Goal: Information Seeking & Learning: Learn about a topic

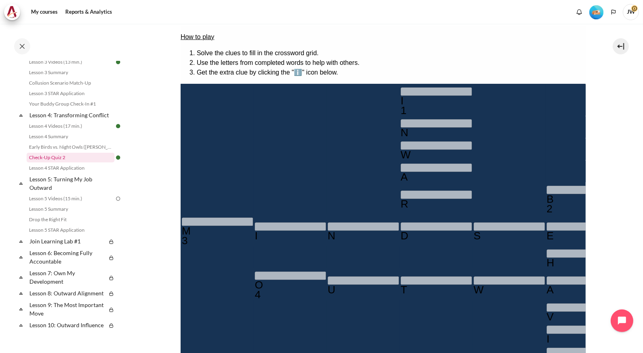
scroll to position [275, 0]
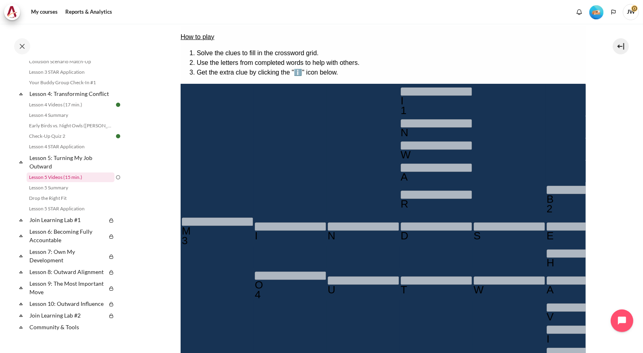
click at [51, 182] on link "Lesson 5 Videos (15 min.)" at bounding box center [71, 177] width 88 height 10
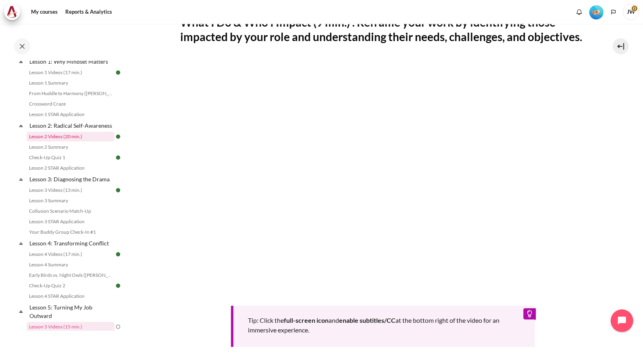
scroll to position [103, 0]
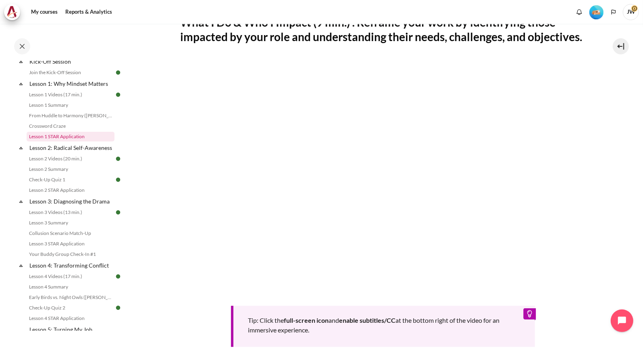
click at [60, 137] on link "Lesson 1 STAR Application" at bounding box center [71, 137] width 88 height 10
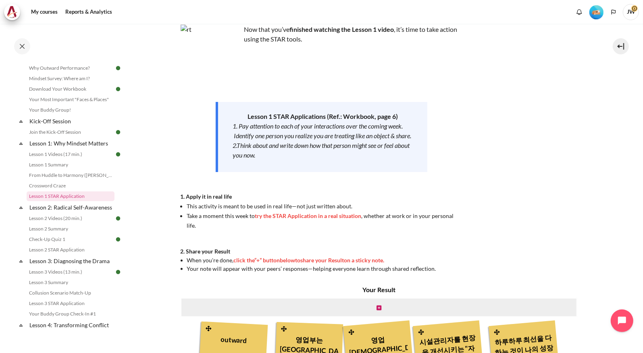
scroll to position [47, 0]
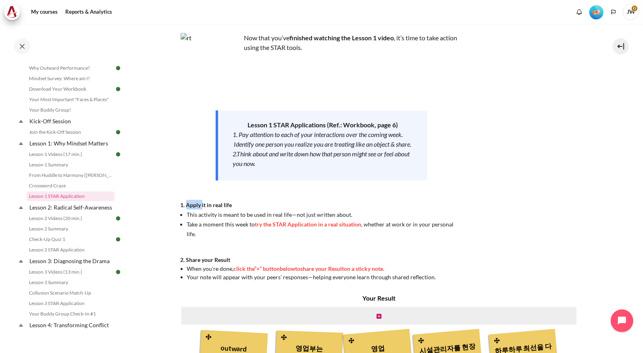
drag, startPoint x: 186, startPoint y: 212, endPoint x: 211, endPoint y: 217, distance: 25.5
click at [211, 208] on strong "1. Apply it in real life" at bounding box center [206, 204] width 52 height 7
drag, startPoint x: 211, startPoint y: 217, endPoint x: 273, endPoint y: 127, distance: 109.5
click at [273, 127] on p "Lesson 1 STAR Applications (Ref.: Workbook, page 6)" at bounding box center [322, 125] width 180 height 10
click at [311, 97] on div "Now that you’ve finished watching the Lesson 1 video , it’s time to take action…" at bounding box center [321, 157] width 282 height 248
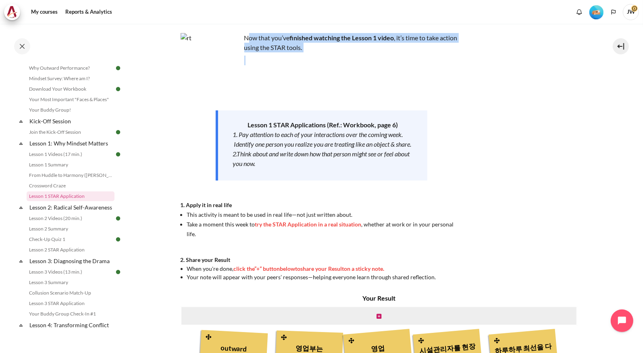
drag, startPoint x: 249, startPoint y: 37, endPoint x: 316, endPoint y: 55, distance: 69.6
click at [316, 55] on div "Now that you’ve finished watching the Lesson 1 video , it’s time to take action…" at bounding box center [321, 157] width 282 height 248
click at [327, 64] on p "Content" at bounding box center [321, 61] width 282 height 10
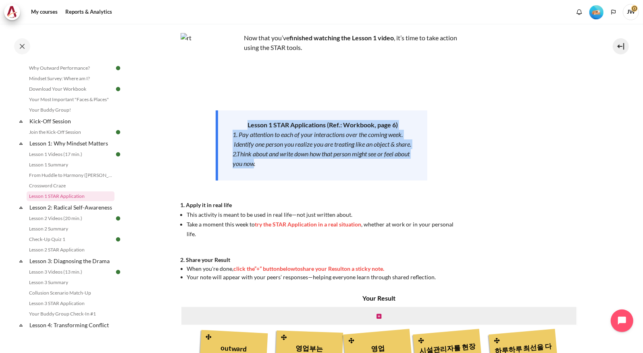
drag, startPoint x: 246, startPoint y: 123, endPoint x: 270, endPoint y: 168, distance: 51.2
click at [270, 168] on div "Lesson 1 STAR Applications (Ref.: Workbook, page 6) 1. Pay attention to each of…" at bounding box center [322, 145] width 212 height 70
click at [270, 168] on div "2.Think about and write down how that person might see or feel about you now." at bounding box center [322, 158] width 180 height 19
click at [271, 167] on em "2.Think about and write down how that person might see or feel about you now." at bounding box center [320, 158] width 177 height 17
drag, startPoint x: 271, startPoint y: 174, endPoint x: 247, endPoint y: 123, distance: 56.1
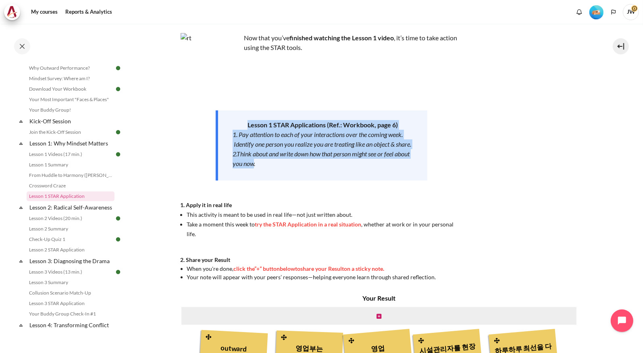
click at [247, 123] on div "Lesson 1 STAR Applications (Ref.: Workbook, page 6) 1. Pay attention to each of…" at bounding box center [322, 145] width 212 height 70
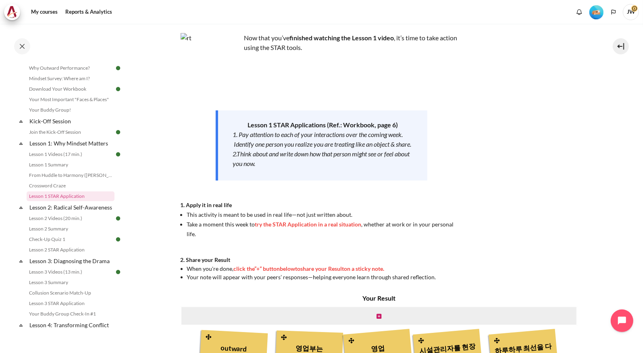
click at [196, 208] on strong "1. Apply it in real life" at bounding box center [206, 204] width 52 height 7
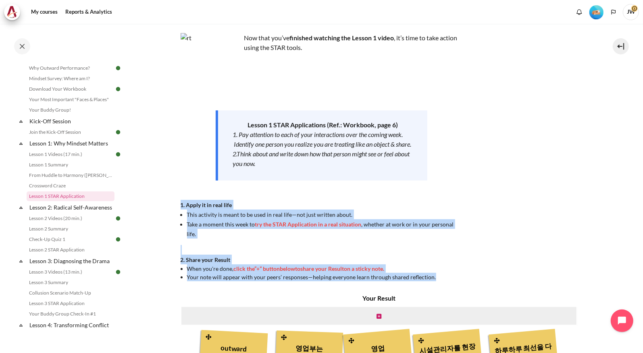
drag, startPoint x: 179, startPoint y: 213, endPoint x: 440, endPoint y: 273, distance: 267.5
click at [440, 273] on section "My courses KR B2 Lesson 1: Why Mindset Matters Lesson 1 STAR Application Lesson…" at bounding box center [383, 236] width 508 height 518
copy div "1. Apply it in real life This activity is meant to be used in real life—not jus…"
click at [56, 255] on link "Lesson 2 STAR Application" at bounding box center [71, 250] width 88 height 10
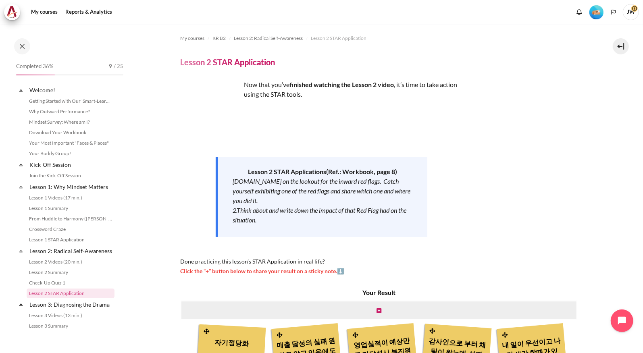
scroll to position [106, 0]
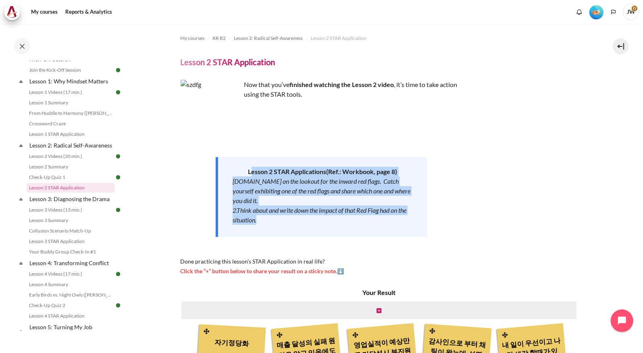
drag, startPoint x: 249, startPoint y: 172, endPoint x: 293, endPoint y: 226, distance: 69.3
click at [293, 226] on div "Lesson 2 STAR Application s (Ref.: Workbook, page 8) 1.Be on the lookout for th…" at bounding box center [322, 197] width 212 height 80
copy div "esson 2 STAR Application s (Ref.: Workbook, page 8) 1.Be on the lookout for the…"
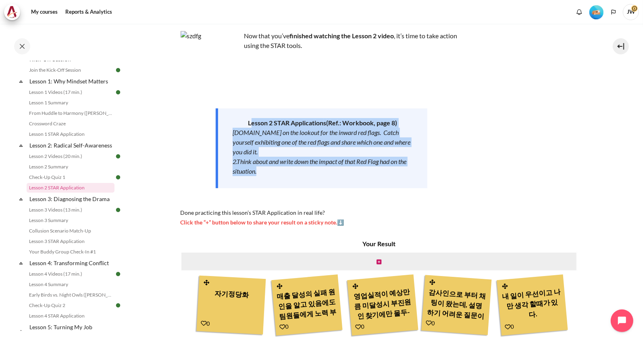
scroll to position [0, 0]
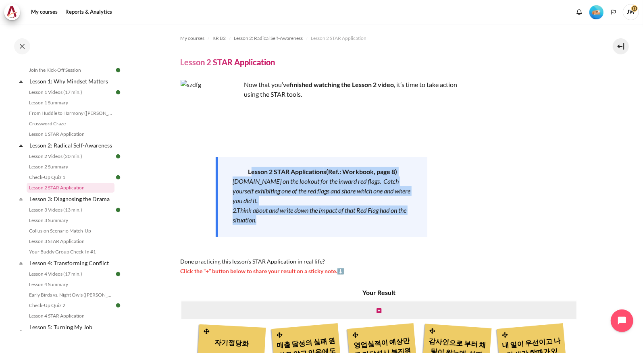
click at [198, 194] on div "Now that you’ve finished watching the Lesson 2 video , it’s time to take action…" at bounding box center [321, 178] width 282 height 196
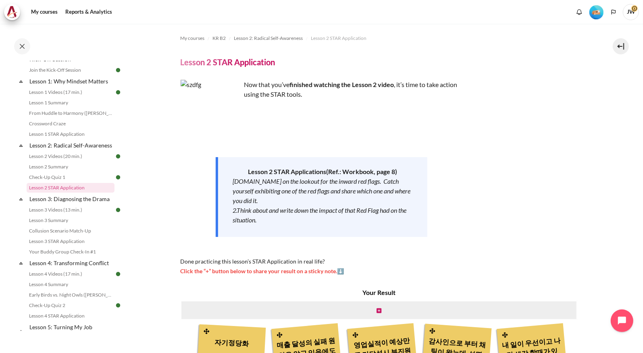
click at [459, 147] on div "Now that you’ve finished watching the Lesson 2 video , it’s time to take action…" at bounding box center [321, 178] width 282 height 196
click at [60, 172] on link "Lesson 2 Summary" at bounding box center [71, 167] width 88 height 10
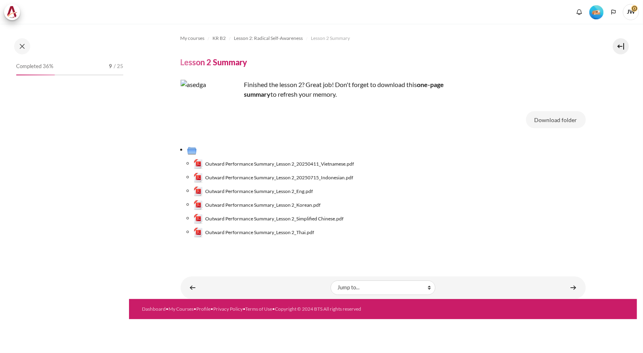
click at [226, 122] on img "Content" at bounding box center [210, 110] width 60 height 60
click at [230, 101] on img "Content" at bounding box center [210, 110] width 60 height 60
click at [270, 85] on p "Finished the lesson 2? Great job! Don't forget to download this one-page summar…" at bounding box center [321, 89] width 282 height 19
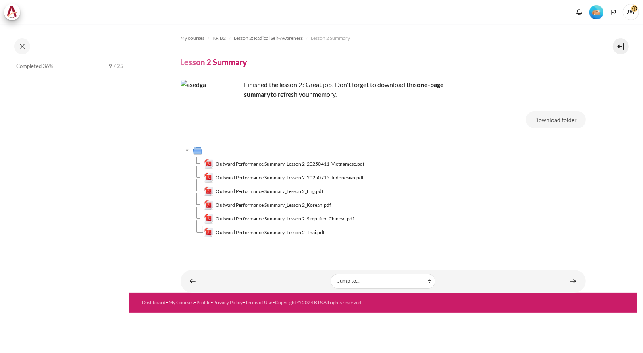
click at [275, 83] on p "Finished the lesson 2? Great job! Don't forget to download this one-page summar…" at bounding box center [321, 89] width 282 height 19
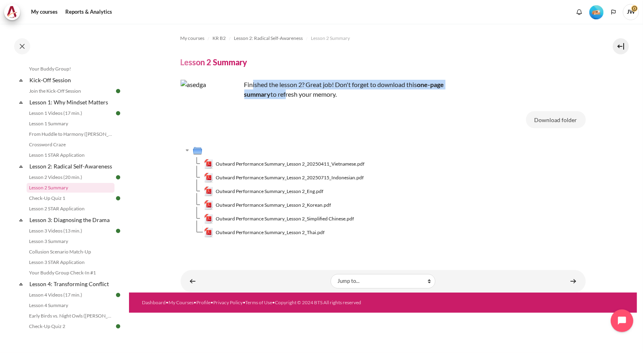
drag, startPoint x: 253, startPoint y: 86, endPoint x: 292, endPoint y: 93, distance: 39.7
click at [292, 93] on p "Finished the lesson 2? Great job! Don't forget to download this one-page summar…" at bounding box center [321, 89] width 282 height 19
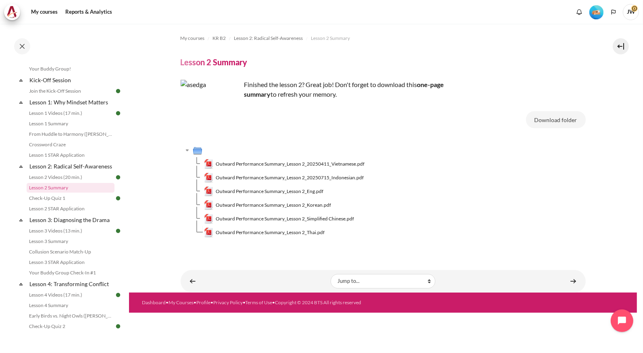
drag, startPoint x: 292, startPoint y: 93, endPoint x: 305, endPoint y: 96, distance: 12.8
click at [305, 96] on p "Finished the lesson 2? Great job! Don't forget to download this one-page summar…" at bounding box center [321, 89] width 282 height 19
click at [342, 104] on div "My courses KR B2 Lesson 2: Radical Self-Awareness Lesson 2 Summary Lesson 2 Sum…" at bounding box center [382, 141] width 405 height 234
click at [17, 209] on div "Expand Collapse Welcome! Highlighted Getting Started with Our 'Smart-Learning' …" at bounding box center [70, 325] width 106 height 650
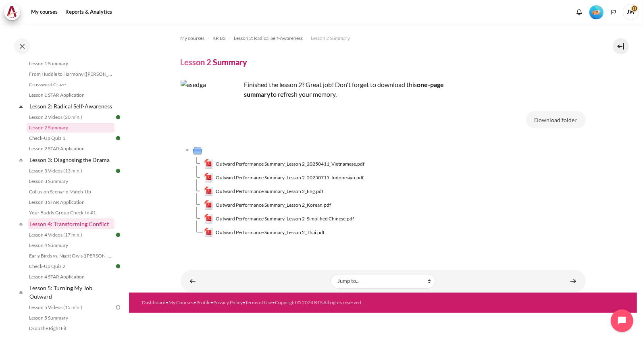
scroll to position [165, 0]
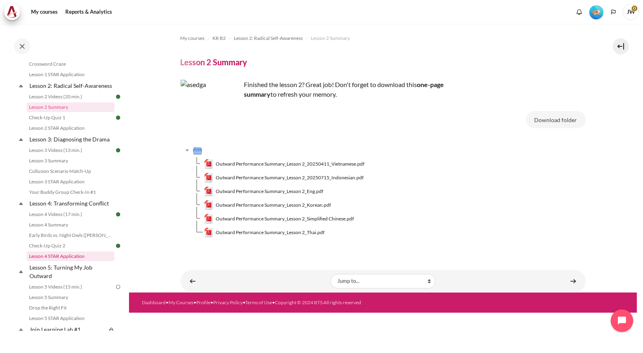
click at [67, 261] on link "Lesson 4 STAR Application" at bounding box center [71, 256] width 88 height 10
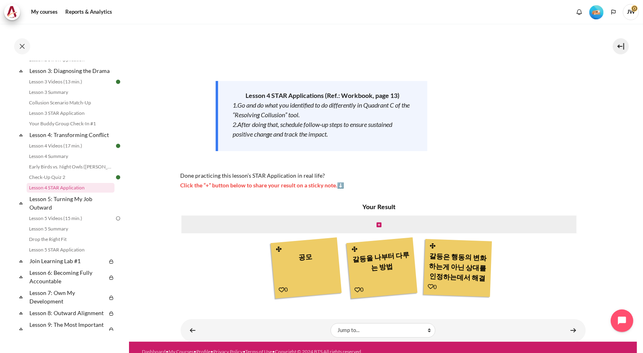
scroll to position [84, 0]
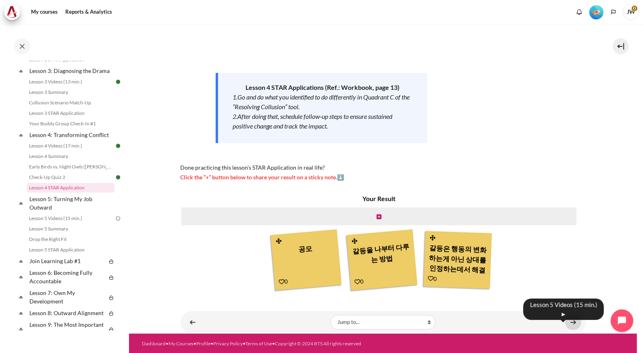
click at [565, 320] on link "Content" at bounding box center [573, 322] width 16 height 16
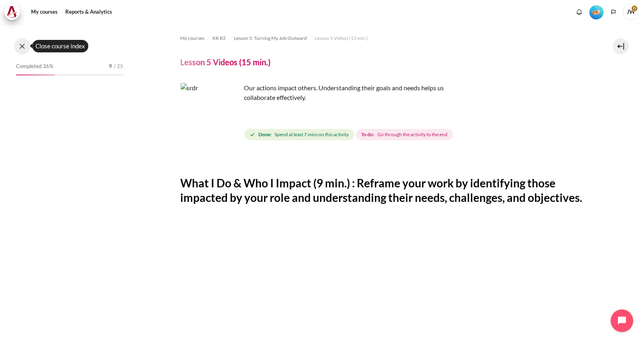
click at [15, 50] on button at bounding box center [22, 46] width 16 height 16
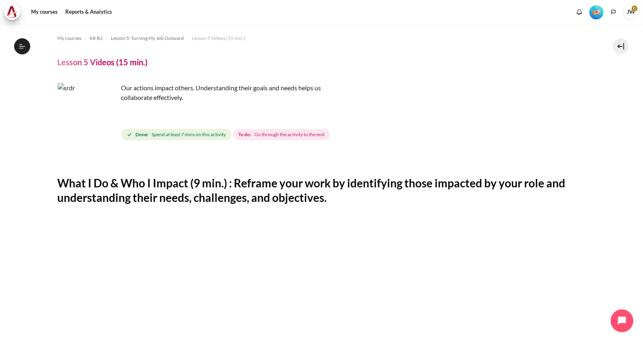
scroll to position [264, 0]
click at [23, 50] on button "Open course index" at bounding box center [22, 46] width 16 height 16
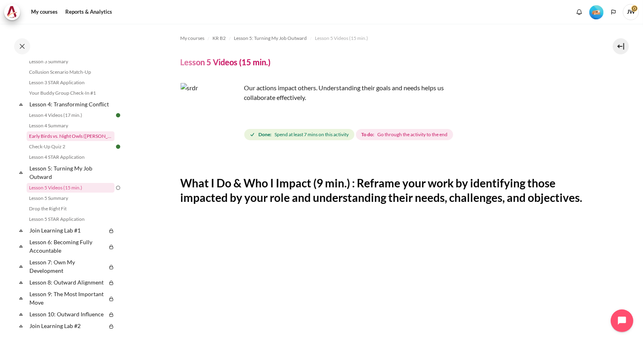
click at [62, 141] on link "Early Birds vs. Night Owls ([PERSON_NAME]'s Story)" at bounding box center [71, 136] width 88 height 10
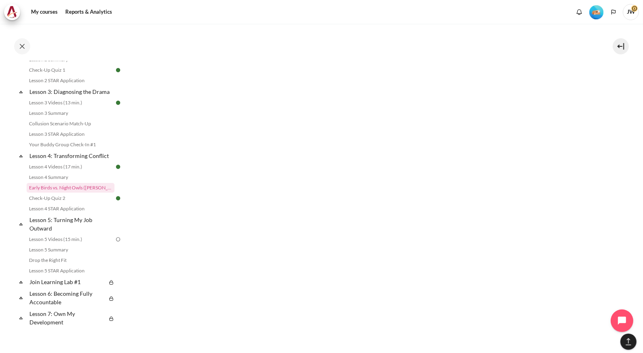
scroll to position [545, 0]
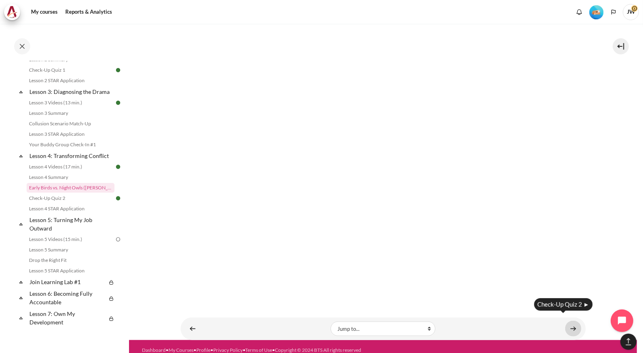
click at [565, 321] on link "Content" at bounding box center [573, 329] width 16 height 16
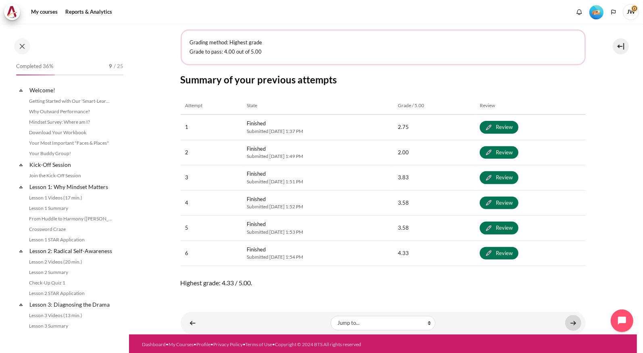
scroll to position [223, 0]
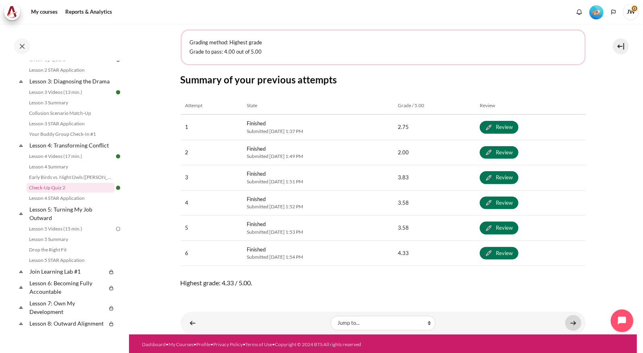
click at [572, 320] on link "Content" at bounding box center [573, 323] width 16 height 16
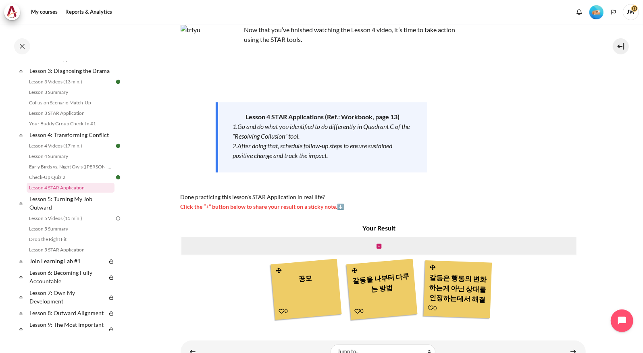
scroll to position [81, 0]
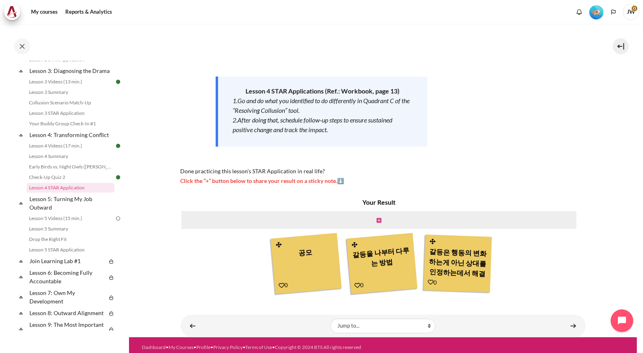
click at [377, 220] on icon "Content" at bounding box center [378, 221] width 5 height 6
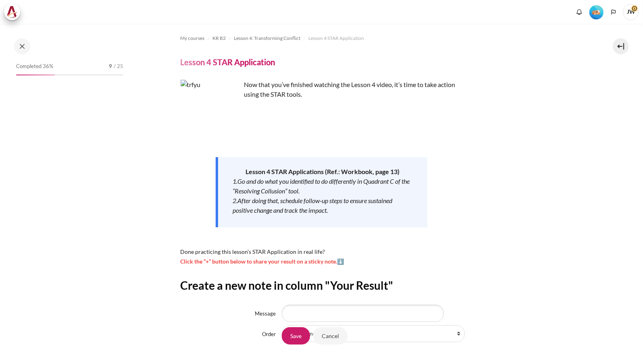
scroll to position [77, 0]
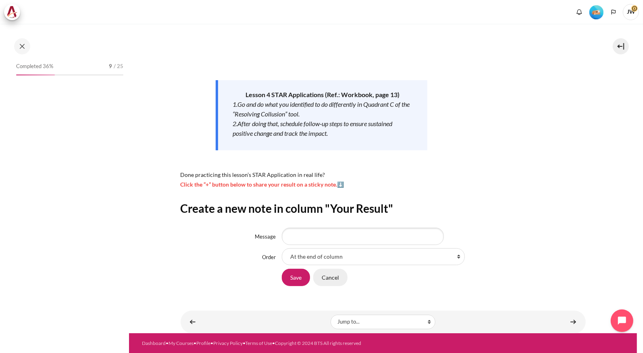
click at [329, 279] on input "Cancel" at bounding box center [330, 277] width 34 height 17
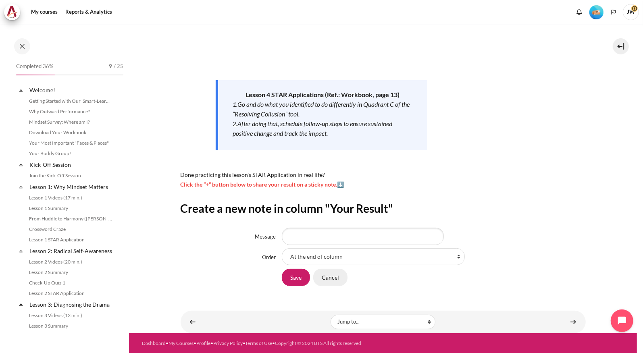
scroll to position [234, 0]
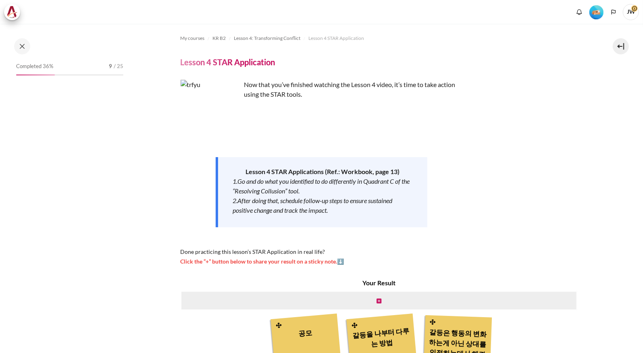
click at [221, 109] on img "Content" at bounding box center [210, 110] width 60 height 60
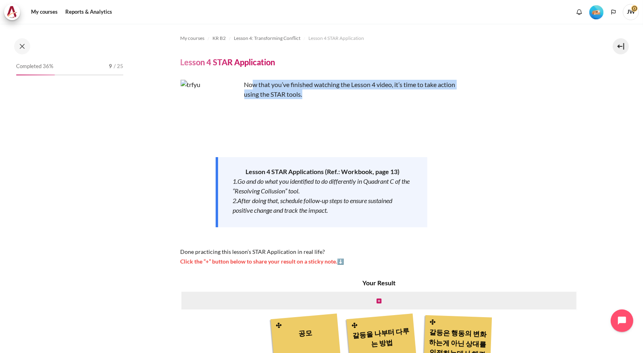
drag, startPoint x: 253, startPoint y: 86, endPoint x: 308, endPoint y: 98, distance: 56.0
click at [308, 98] on p "Now that you’ve finished watching the Lesson 4 video, it’s time to take action …" at bounding box center [321, 89] width 282 height 19
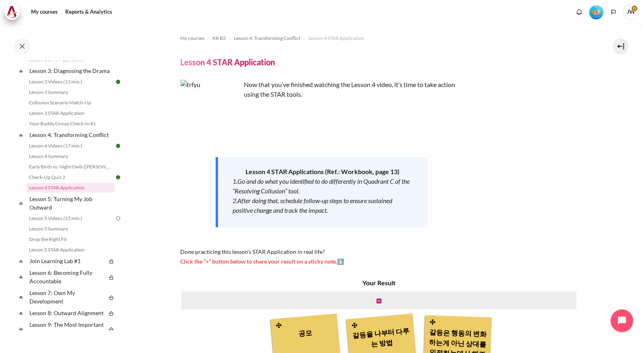
click at [339, 119] on p "Content" at bounding box center [321, 120] width 282 height 10
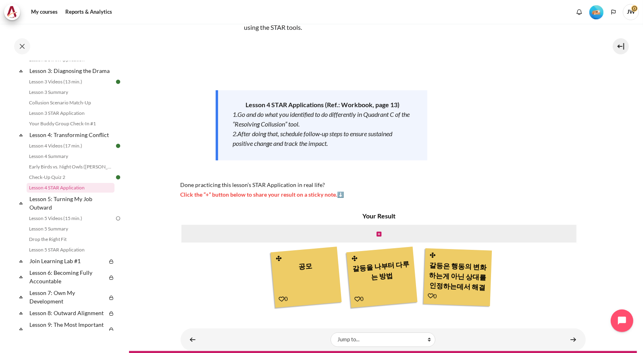
scroll to position [84, 0]
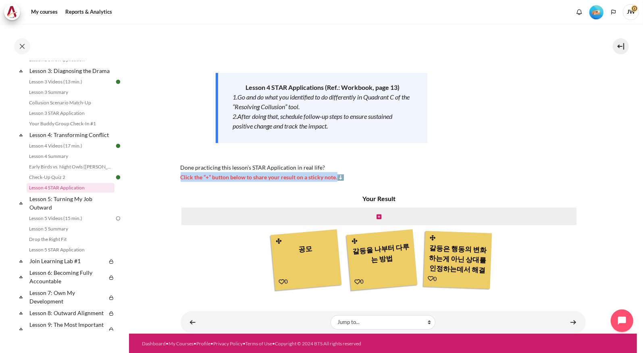
drag, startPoint x: 340, startPoint y: 178, endPoint x: 181, endPoint y: 177, distance: 158.7
click at [181, 177] on span "Click the “+” button below to share your result on a sticky note.⬇️" at bounding box center [262, 177] width 164 height 7
drag, startPoint x: 181, startPoint y: 177, endPoint x: 420, endPoint y: 185, distance: 238.6
click at [420, 185] on div "My courses KR B2 Lesson 4: Transforming Conflict Lesson 4 STAR Application Less…" at bounding box center [382, 137] width 405 height 394
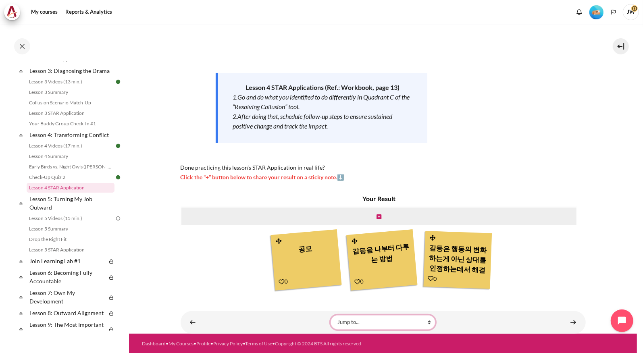
click at [427, 324] on select "Jump to... Getting Started with Our 'Smart-Learning' Platform Why Outward Perfo…" at bounding box center [382, 322] width 105 height 15
click at [519, 292] on div "My courses KR B2 Lesson 4: Transforming Conflict Lesson 4 STAR Application Less…" at bounding box center [382, 137] width 405 height 394
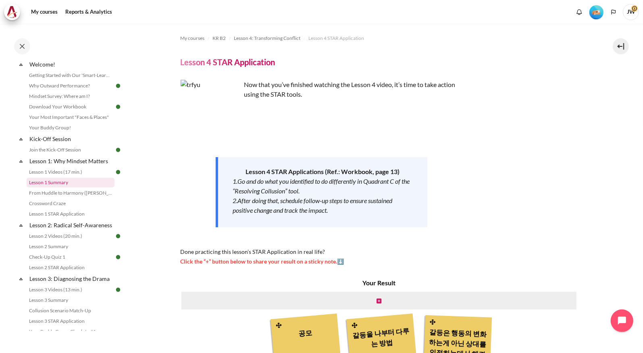
scroll to position [0, 0]
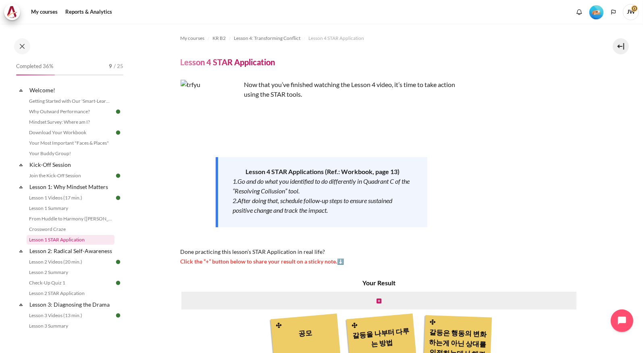
click at [58, 241] on link "Lesson 1 STAR Application" at bounding box center [71, 240] width 88 height 10
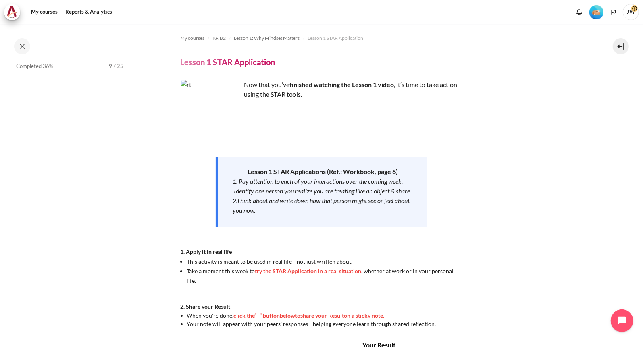
scroll to position [44, 0]
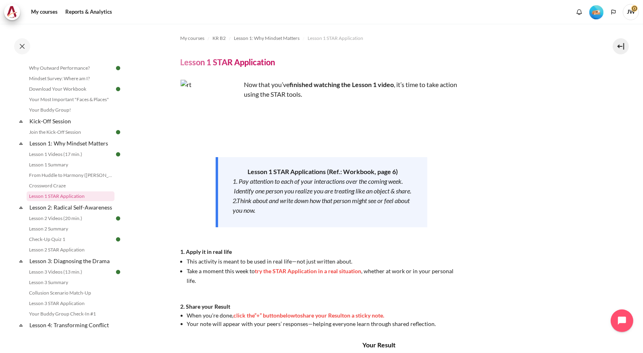
click at [575, 178] on div "Now that you’ve finished watching the Lesson 1 video , it’s time to take action…" at bounding box center [382, 204] width 405 height 248
click at [51, 255] on link "Lesson 2 STAR Application" at bounding box center [71, 250] width 88 height 10
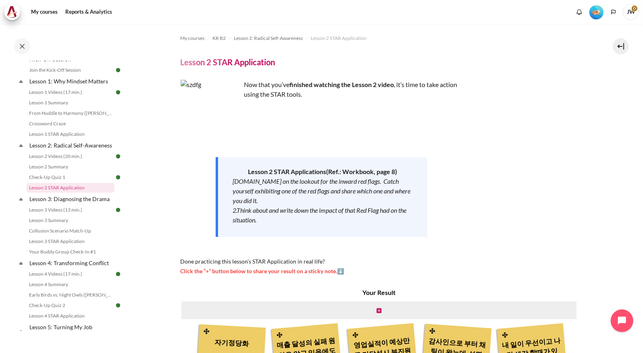
click at [232, 106] on img "Content" at bounding box center [210, 110] width 60 height 60
click at [219, 123] on img "Content" at bounding box center [210, 110] width 60 height 60
click at [226, 129] on img "Content" at bounding box center [210, 110] width 60 height 60
click at [262, 86] on p "Now that you’ve finished watching the Lesson 2 video , it’s time to take action…" at bounding box center [321, 89] width 282 height 19
click at [249, 66] on h4 "Lesson 2 STAR Application" at bounding box center [227, 62] width 95 height 10
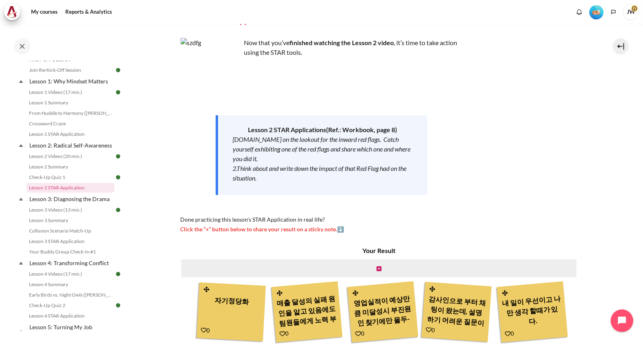
scroll to position [94, 0]
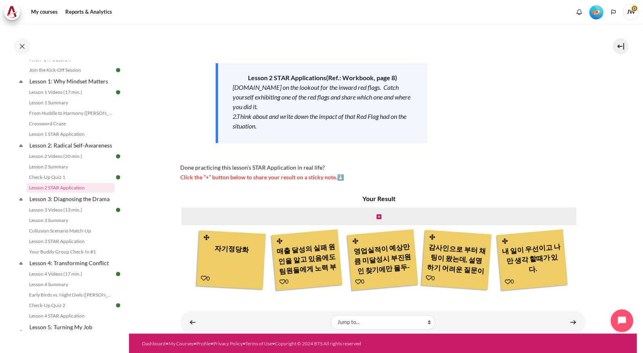
click at [251, 170] on span "Done practicing this lesson’s STAR Application in real life?" at bounding box center [252, 167] width 145 height 7
click at [346, 158] on div "Now that you’ve finished watching the Lesson 2 video , it’s time to take action…" at bounding box center [321, 84] width 282 height 196
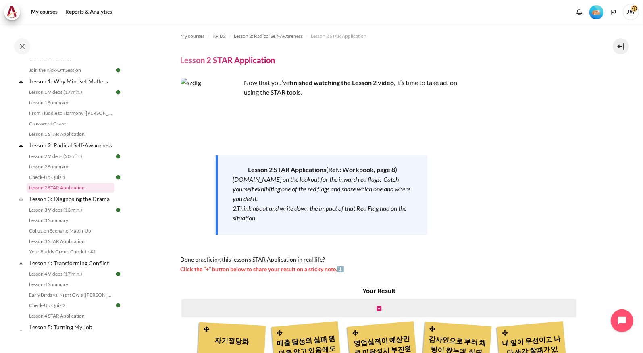
scroll to position [0, 0]
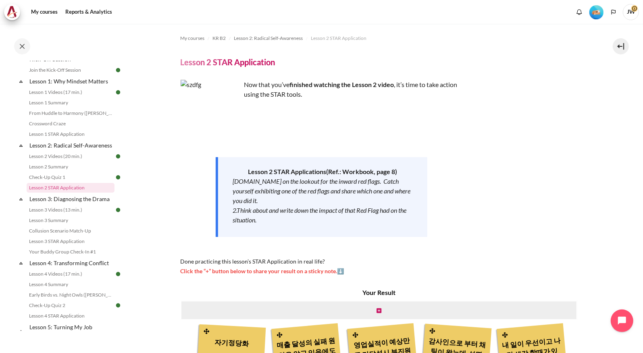
drag, startPoint x: 591, startPoint y: 154, endPoint x: 551, endPoint y: 166, distance: 41.1
click at [591, 155] on section "My courses KR B2 Lesson 2: Radical Self-Awareness Lesson 2 STAR Application Les…" at bounding box center [383, 226] width 508 height 404
click at [201, 108] on img "Content" at bounding box center [210, 110] width 60 height 60
click at [282, 77] on div "My courses KR B2 Lesson 2: Radical Self-Awareness Lesson 2 STAR Application Les…" at bounding box center [382, 226] width 405 height 404
click at [279, 83] on p "Now that you’ve finished watching the Lesson 2 video , it’s time to take action…" at bounding box center [321, 89] width 282 height 19
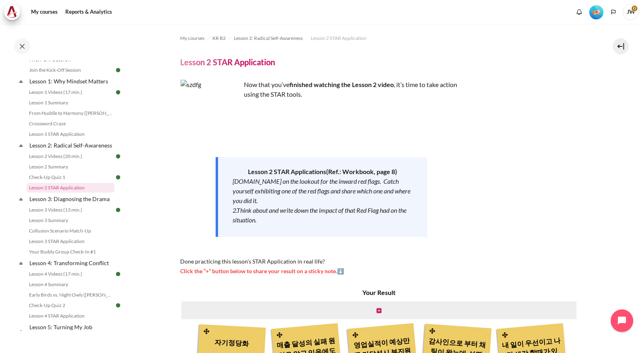
click at [246, 69] on div "My courses KR B2 Lesson 2: Radical Self-Awareness Lesson 2 STAR Application Les…" at bounding box center [382, 226] width 405 height 404
click at [238, 62] on h4 "Lesson 2 STAR Application" at bounding box center [227, 62] width 95 height 10
click at [195, 57] on h4 "Lesson 2 STAR Application" at bounding box center [227, 62] width 95 height 10
click at [328, 40] on span "Lesson 2 STAR Application" at bounding box center [339, 38] width 56 height 7
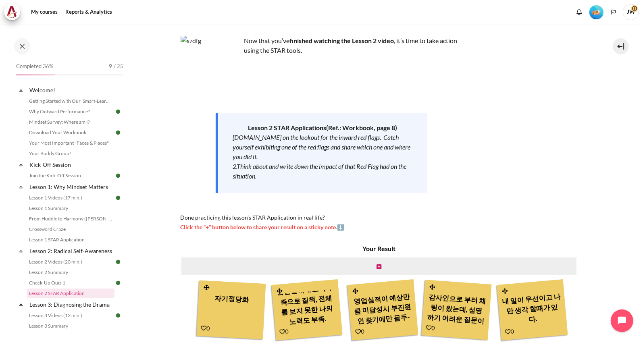
scroll to position [13, 0]
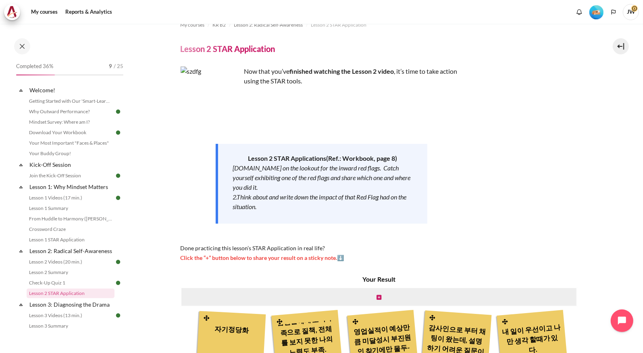
click at [371, 196] on em "2.Think about and write down the impact of that Red Flag had on the situation." at bounding box center [319, 201] width 174 height 17
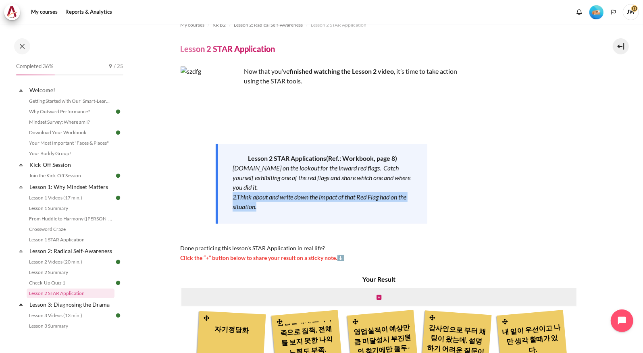
click at [371, 196] on em "2.Think about and write down the impact of that Red Flag had on the situation." at bounding box center [319, 201] width 174 height 17
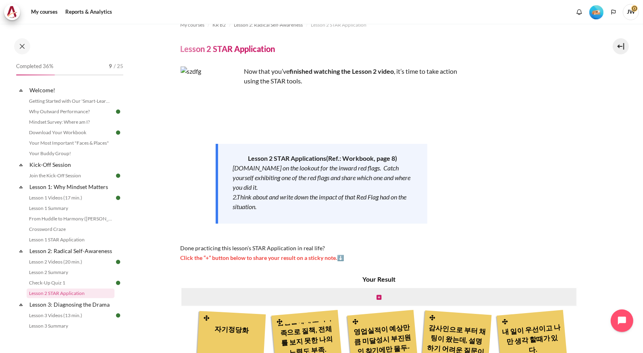
drag, startPoint x: 371, startPoint y: 196, endPoint x: 332, endPoint y: 174, distance: 44.4
click at [332, 175] on em "[DOMAIN_NAME] on the lookout for the inward red flags. Catch yourself exhibitin…" at bounding box center [321, 177] width 178 height 27
click at [325, 168] on em "[DOMAIN_NAME] on the lookout for the inward red flags. Catch yourself exhibitin…" at bounding box center [321, 177] width 178 height 27
click at [284, 145] on div "Lesson 2 STAR Application s (Ref.: Workbook, page 8) 1.Be on the lookout for th…" at bounding box center [322, 184] width 212 height 80
click at [232, 102] on img "Content" at bounding box center [210, 96] width 60 height 60
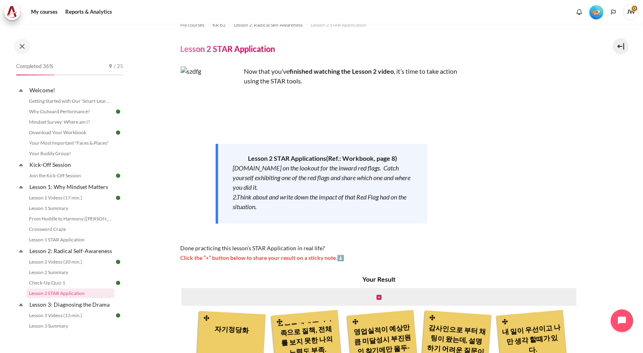
click at [220, 106] on img "Content" at bounding box center [210, 96] width 60 height 60
click at [265, 74] on p "Now that you’ve finished watching the Lesson 2 video , it’s time to take action…" at bounding box center [321, 75] width 282 height 19
click at [260, 254] on span "Click the “+” button below to share your result on a sticky note.⬇️" at bounding box center [262, 257] width 164 height 7
drag, startPoint x: 236, startPoint y: 241, endPoint x: 231, endPoint y: 251, distance: 10.5
click at [235, 242] on div "Now that you’ve finished watching the Lesson 2 video , it’s time to take action…" at bounding box center [321, 164] width 282 height 196
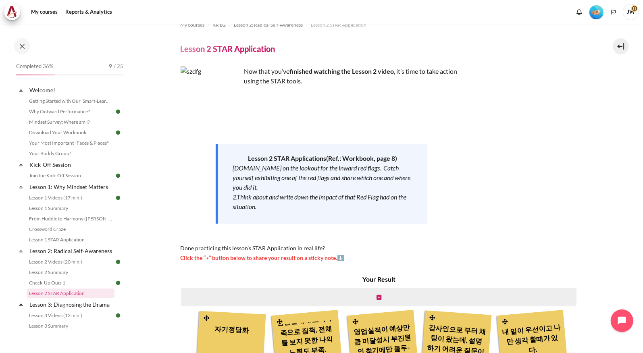
click at [230, 251] on div "Now that you’ve finished watching the Lesson 2 video , it’s time to take action…" at bounding box center [321, 164] width 282 height 196
click at [230, 259] on span "Click the “+” button below to share your result on a sticky note.⬇️" at bounding box center [262, 257] width 164 height 7
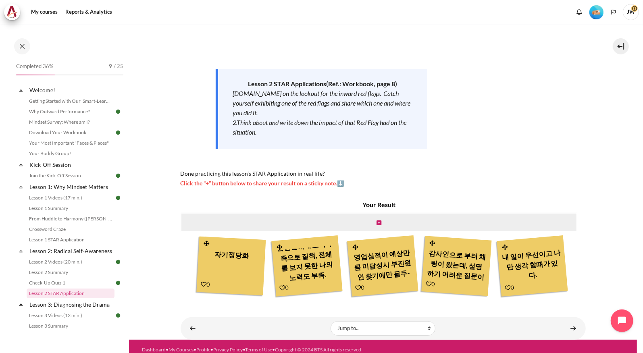
scroll to position [94, 0]
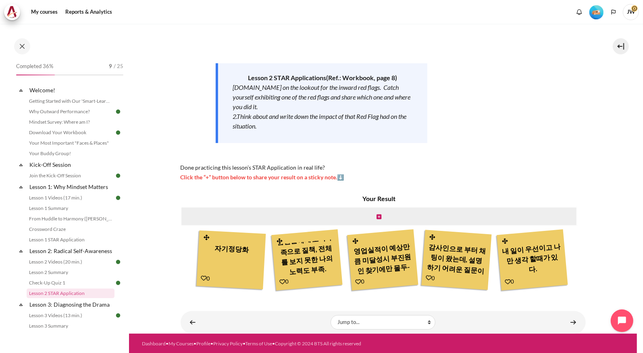
click at [557, 140] on div "Now that you’ve finished watching the Lesson 2 video , it’s time to take action…" at bounding box center [382, 84] width 405 height 196
click at [377, 215] on icon "Content" at bounding box center [378, 217] width 5 height 6
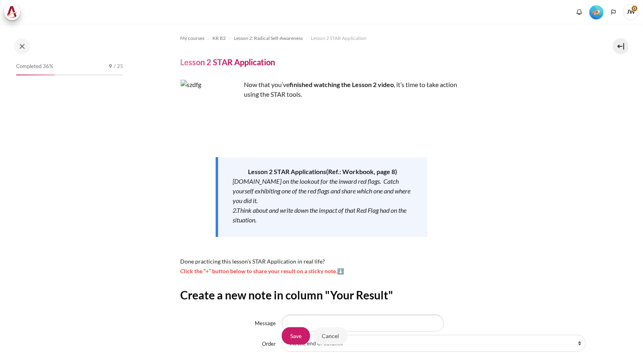
scroll to position [87, 0]
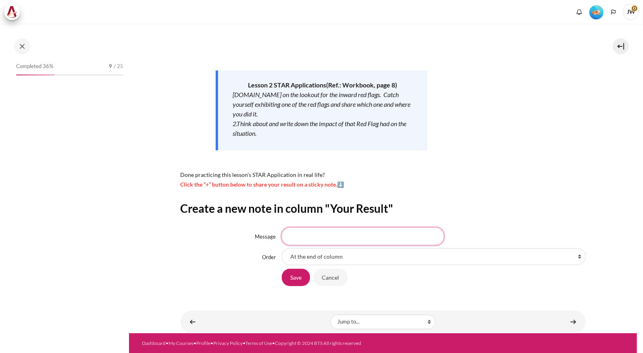
click at [323, 238] on input "Message" at bounding box center [363, 236] width 162 height 17
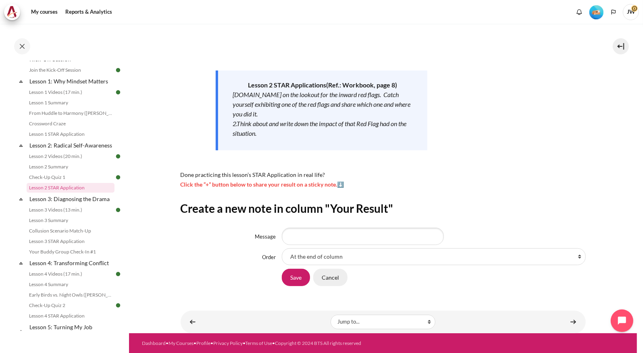
click at [326, 274] on input "Cancel" at bounding box center [330, 277] width 34 height 17
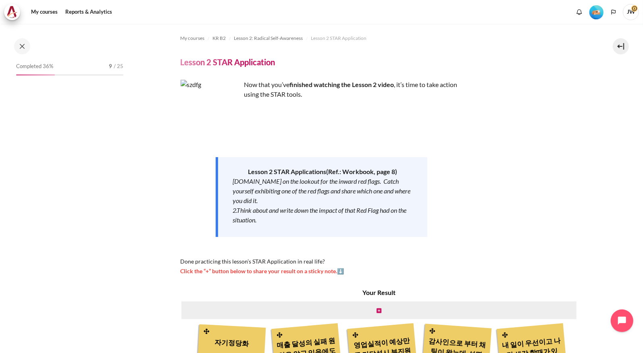
scroll to position [106, 0]
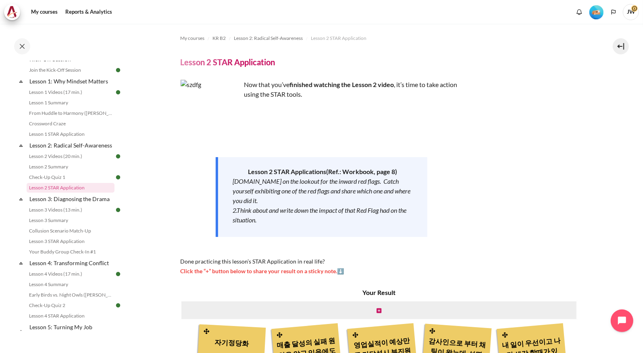
click at [579, 166] on div "Now that you’ve finished watching the Lesson 2 video , it’s time to take action…" at bounding box center [382, 178] width 405 height 196
click at [64, 172] on link "Lesson 2 Summary" at bounding box center [71, 167] width 88 height 10
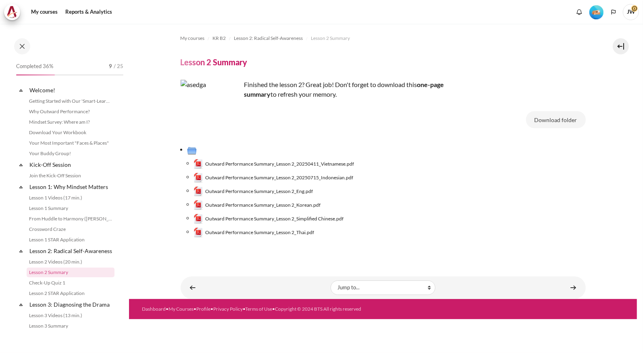
scroll to position [85, 0]
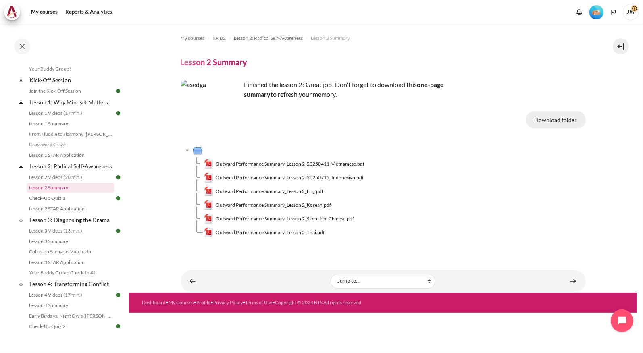
click at [537, 120] on button "Download folder" at bounding box center [556, 119] width 60 height 17
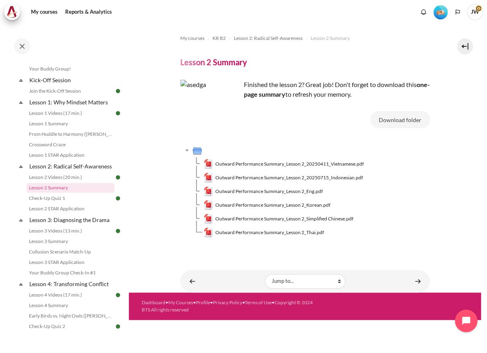
click at [454, 101] on section "My courses KR B2 Lesson 2: Radical Self-Awareness Lesson 2 Summary Lesson 2 Sum…" at bounding box center [305, 158] width 353 height 269
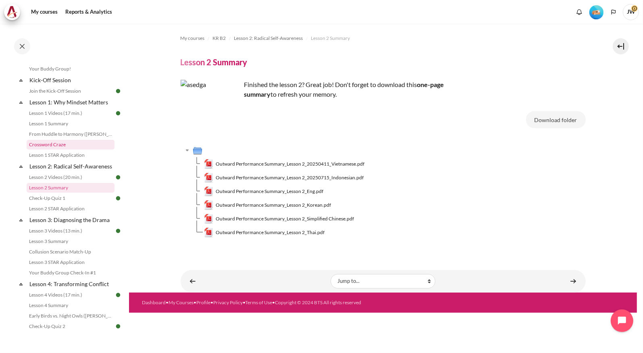
click at [61, 145] on link "Crossword Craze" at bounding box center [71, 145] width 88 height 10
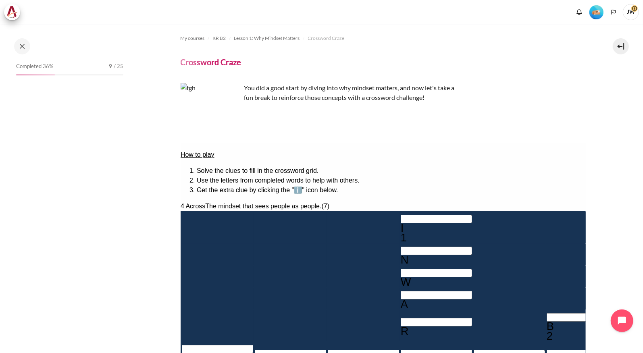
scroll to position [33, 0]
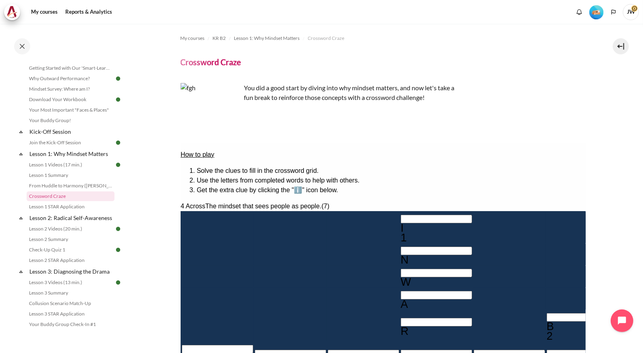
click at [544, 156] on p "How to play" at bounding box center [382, 154] width 405 height 10
click at [80, 218] on link "Lesson 2: Radical Self-Awareness" at bounding box center [71, 217] width 86 height 11
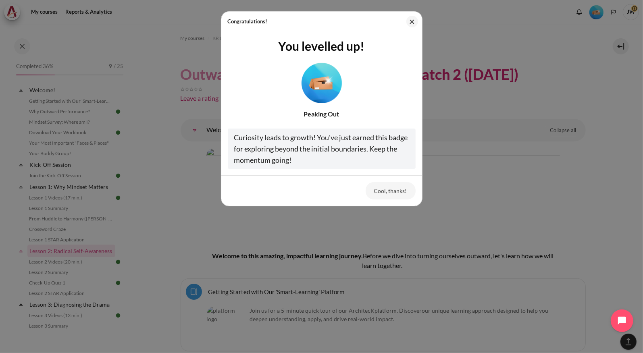
scroll to position [151, 0]
